Goal: Task Accomplishment & Management: Manage account settings

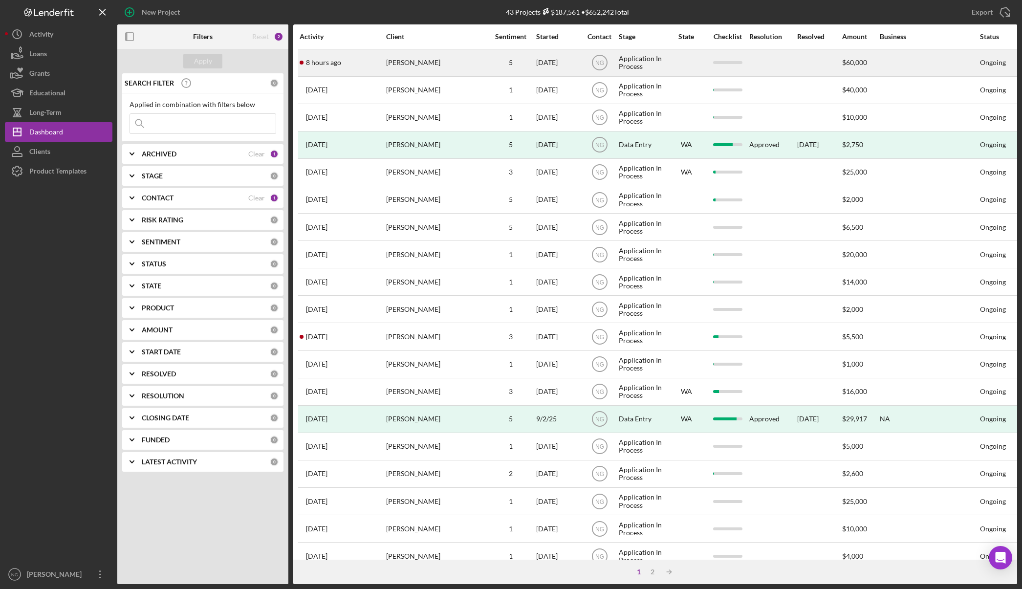
click at [471, 65] on div "Clint Rogers" at bounding box center [435, 63] width 98 height 26
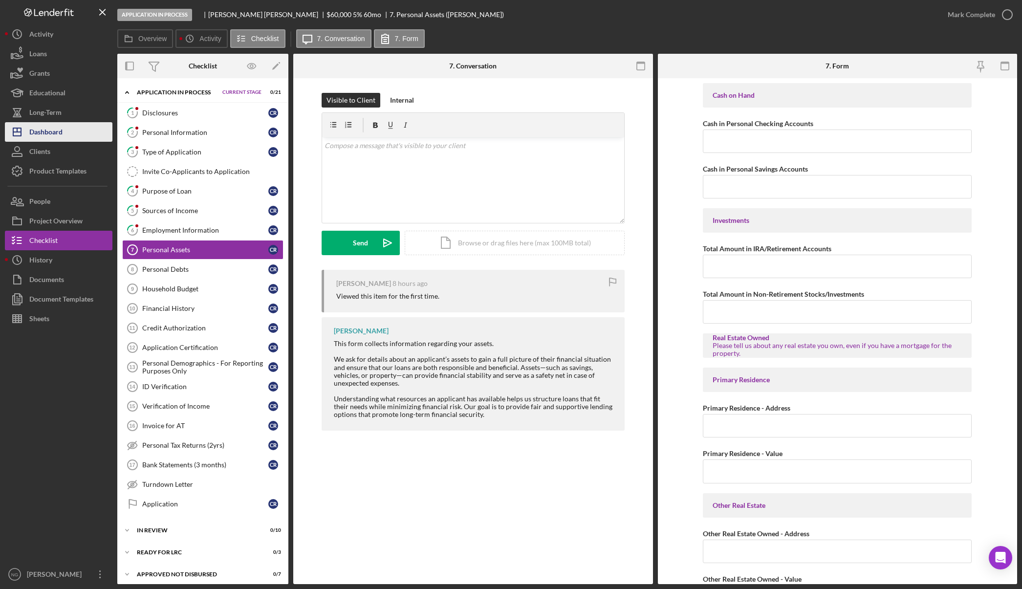
click at [78, 131] on button "Icon/Dashboard Dashboard" at bounding box center [59, 132] width 108 height 20
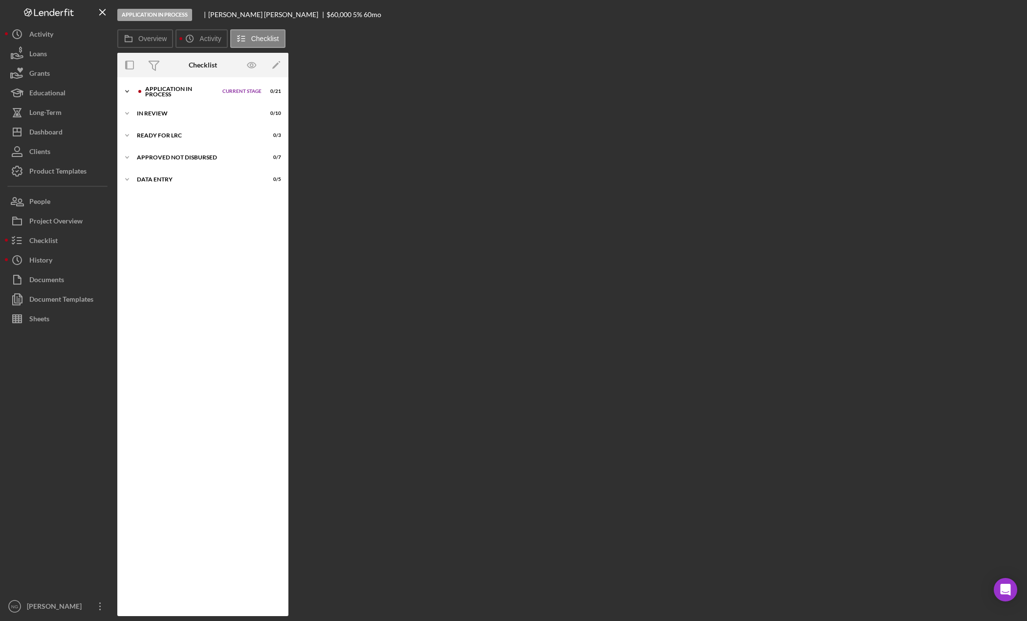
click at [165, 86] on div "Application In Process" at bounding box center [181, 91] width 72 height 11
